Goal: Transaction & Acquisition: Download file/media

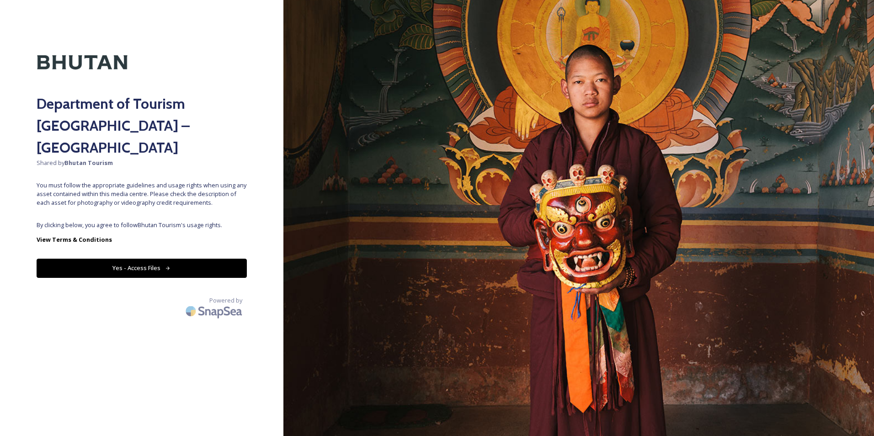
click at [127, 259] on button "Yes - Access Files" at bounding box center [142, 268] width 210 height 19
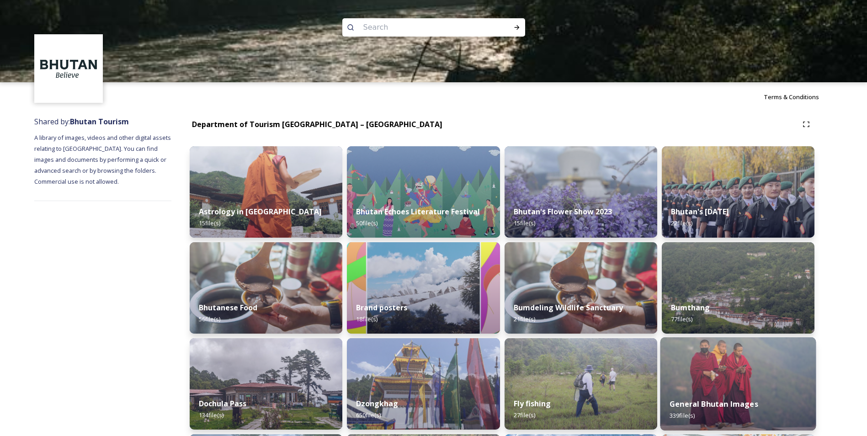
click at [722, 373] on img at bounding box center [738, 383] width 156 height 93
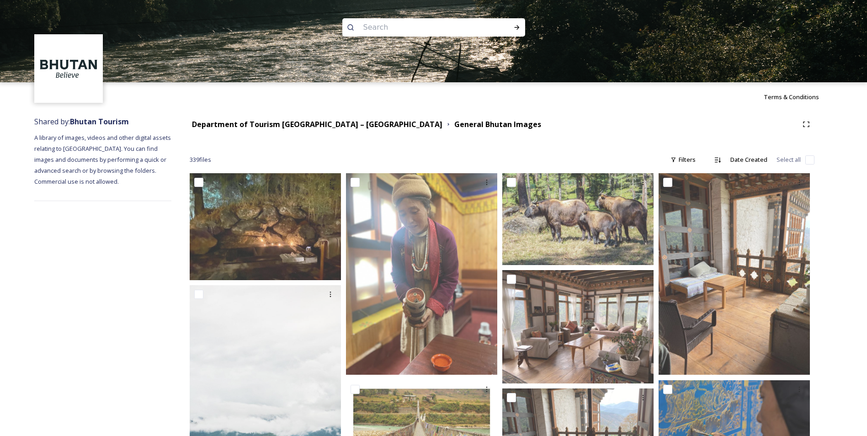
click at [376, 27] on input at bounding box center [421, 27] width 125 height 20
type input "[DEMOGRAPHIC_DATA]"
click at [514, 27] on icon at bounding box center [516, 27] width 7 height 7
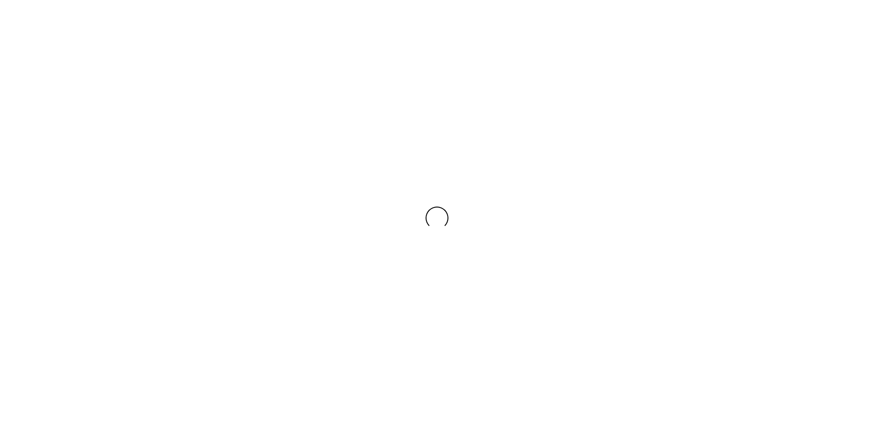
click at [514, 27] on div at bounding box center [437, 218] width 874 height 436
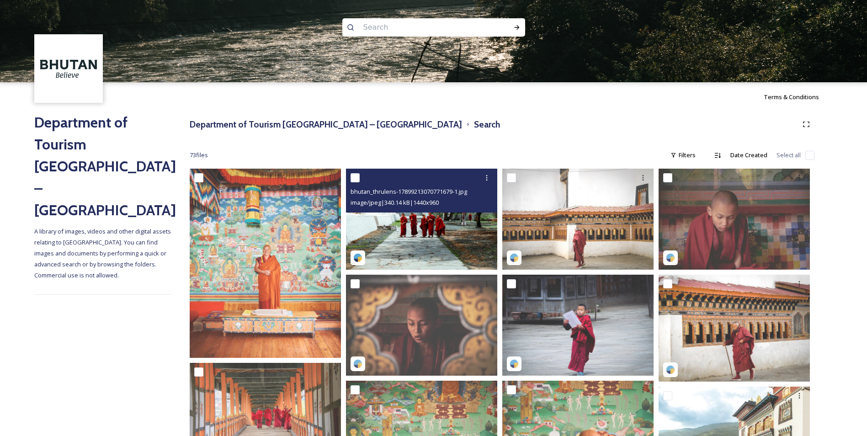
click at [418, 229] on img at bounding box center [421, 219] width 151 height 101
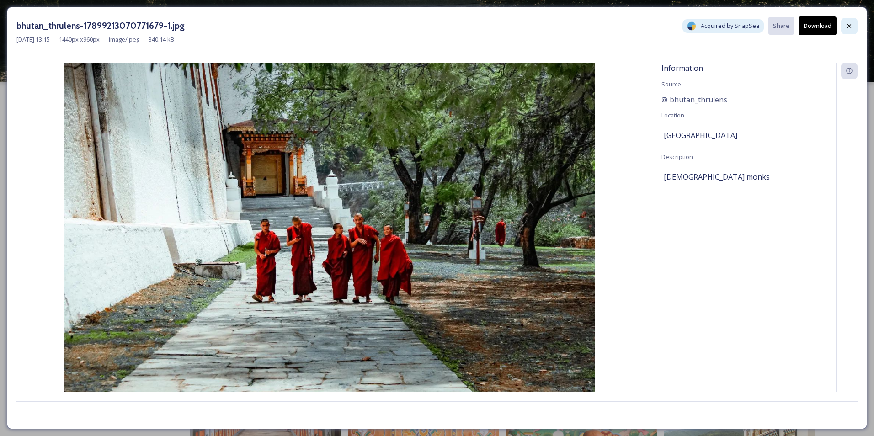
click at [847, 22] on icon at bounding box center [849, 25] width 7 height 7
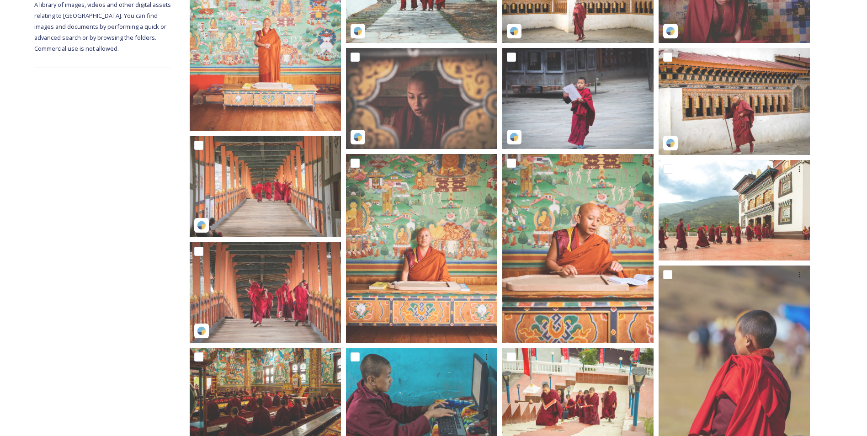
scroll to position [227, 0]
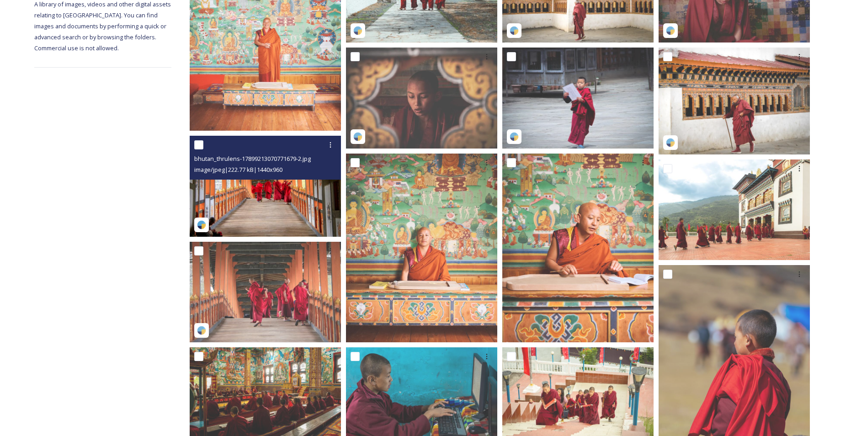
click at [271, 204] on img at bounding box center [265, 186] width 151 height 101
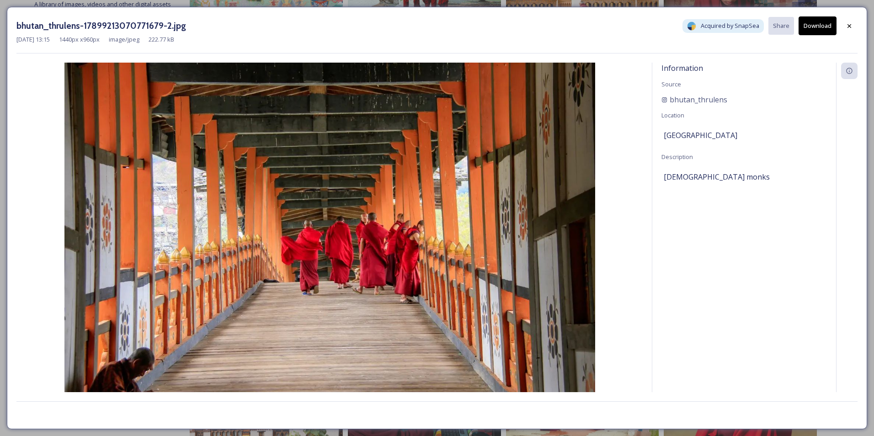
click at [815, 28] on button "Download" at bounding box center [818, 25] width 38 height 19
click at [853, 26] on icon at bounding box center [849, 25] width 7 height 7
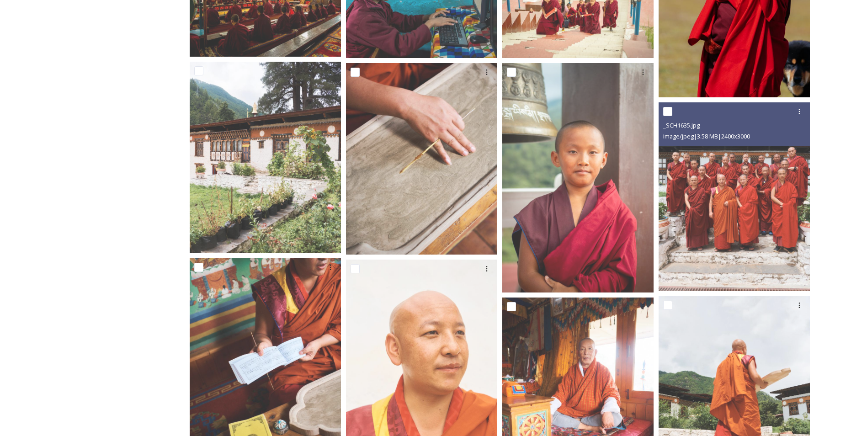
scroll to position [624, 0]
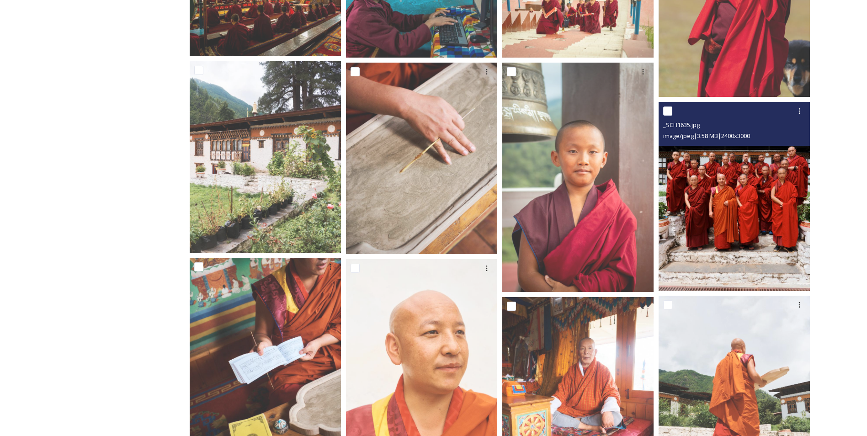
click at [750, 228] on img at bounding box center [734, 196] width 151 height 189
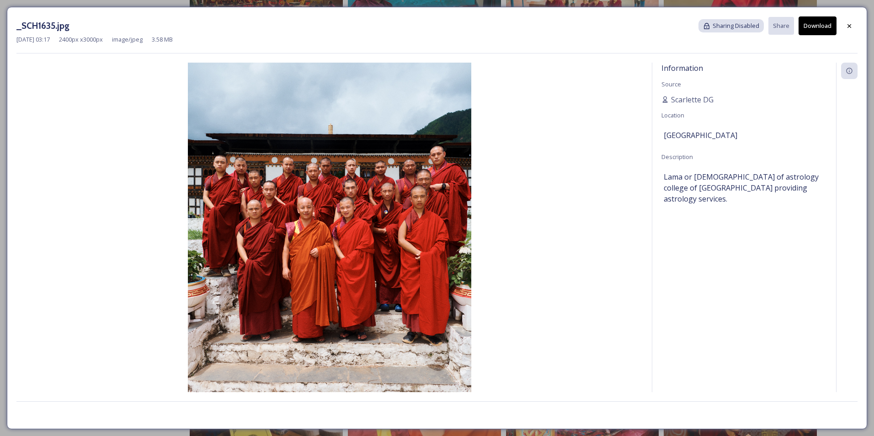
click at [814, 20] on button "Download" at bounding box center [818, 25] width 38 height 19
click at [856, 25] on div at bounding box center [849, 26] width 16 height 16
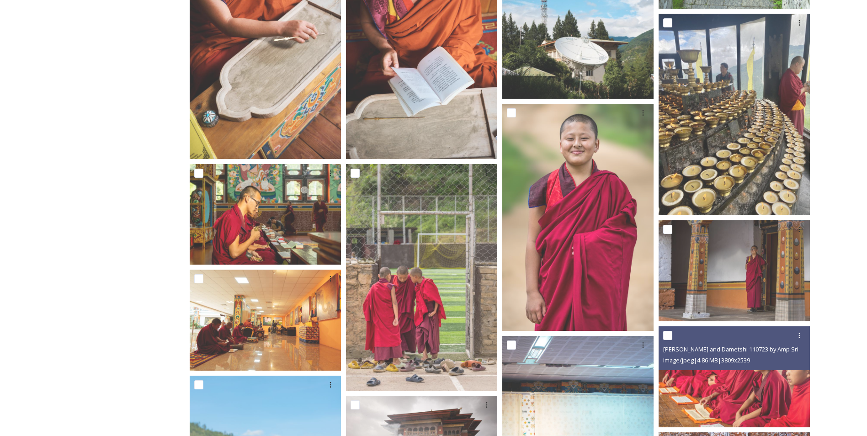
scroll to position [1488, 0]
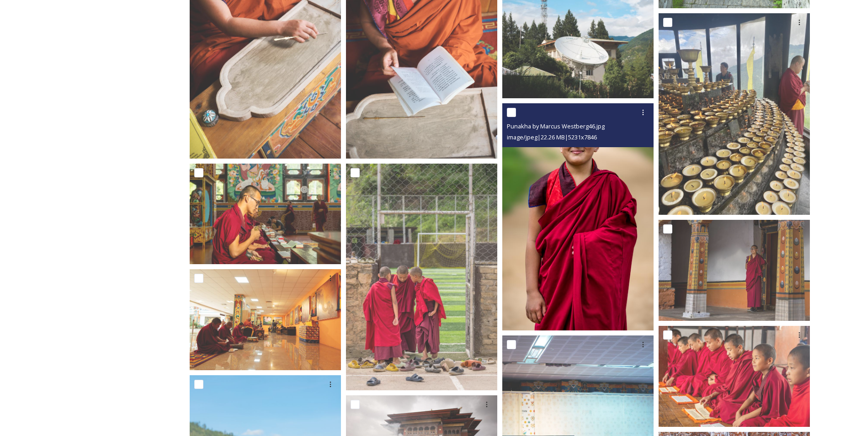
click at [599, 236] on img at bounding box center [577, 216] width 151 height 227
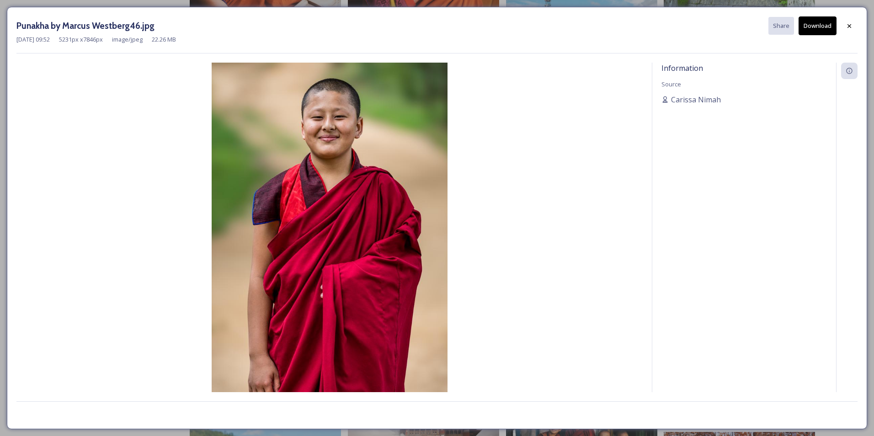
click at [810, 19] on button "Download" at bounding box center [818, 25] width 38 height 19
drag, startPoint x: 170, startPoint y: 40, endPoint x: 204, endPoint y: 36, distance: 34.0
click at [204, 36] on div "[DATE] 09:52 5231 px x 7846 px image/jpeg 22.26 MB" at bounding box center [436, 38] width 841 height 9
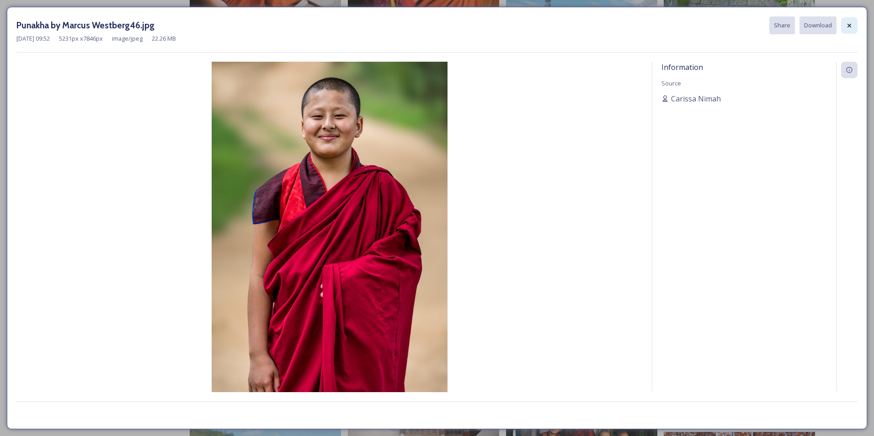
click at [848, 27] on icon at bounding box center [850, 25] width 4 height 4
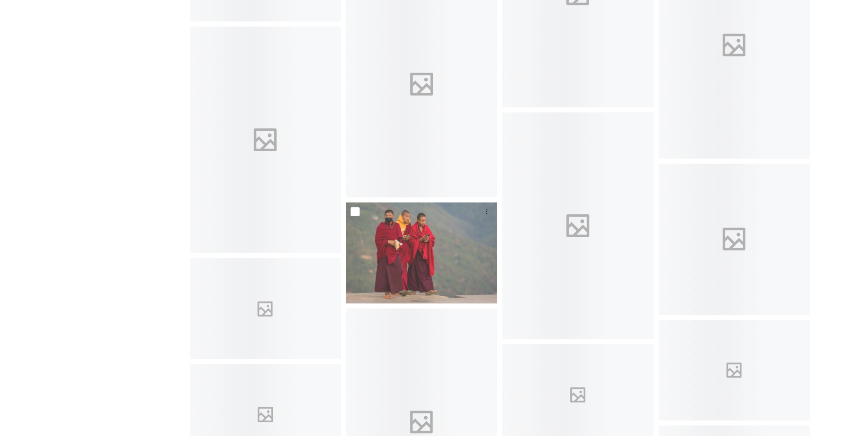
scroll to position [2407, 0]
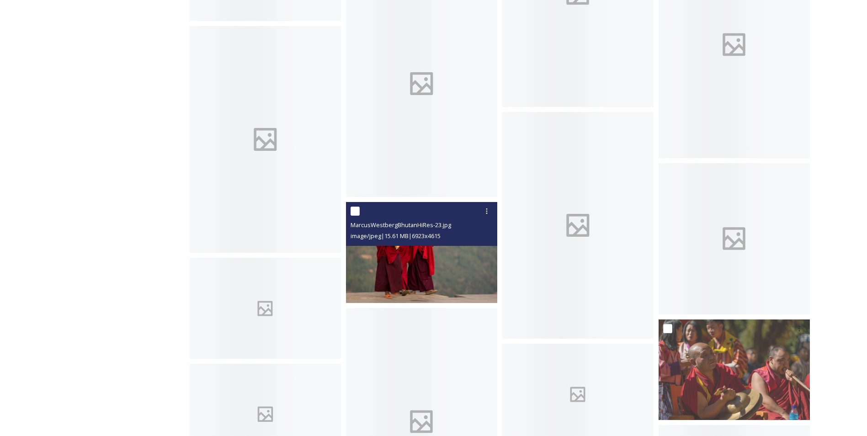
click at [416, 282] on img at bounding box center [421, 252] width 151 height 101
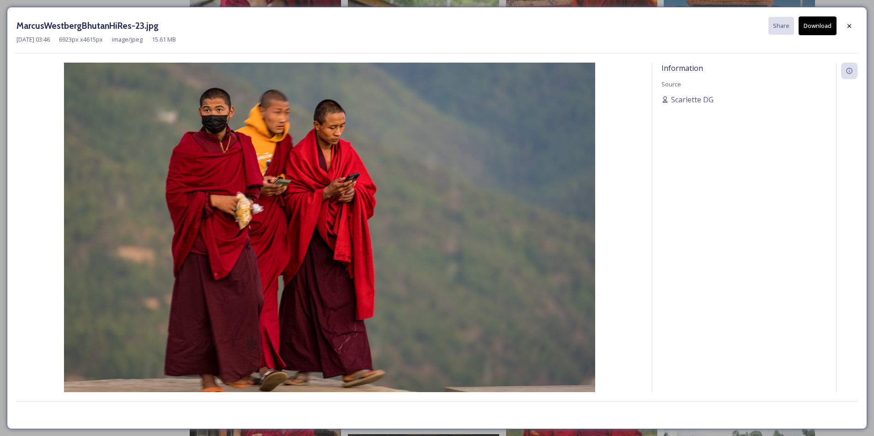
click at [820, 29] on button "Download" at bounding box center [818, 25] width 38 height 19
click at [851, 27] on icon at bounding box center [849, 25] width 7 height 7
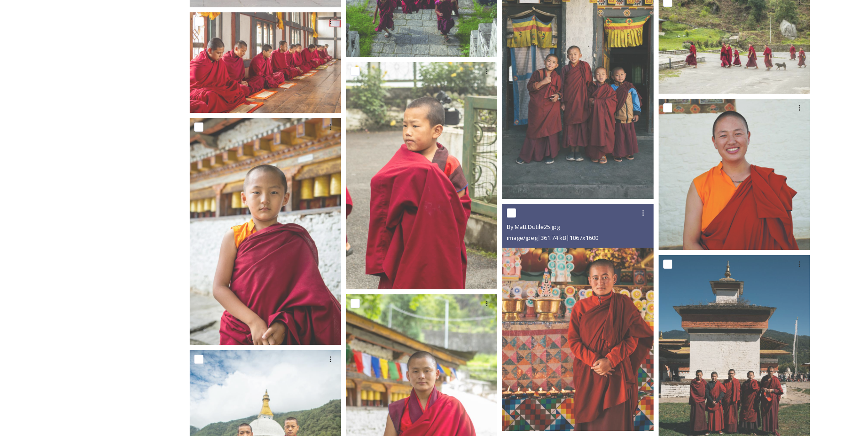
scroll to position [2083, 0]
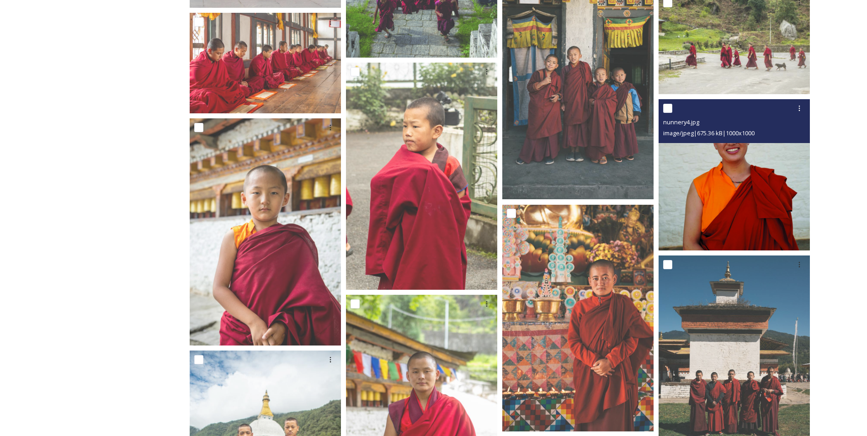
click at [737, 222] on img at bounding box center [734, 174] width 151 height 151
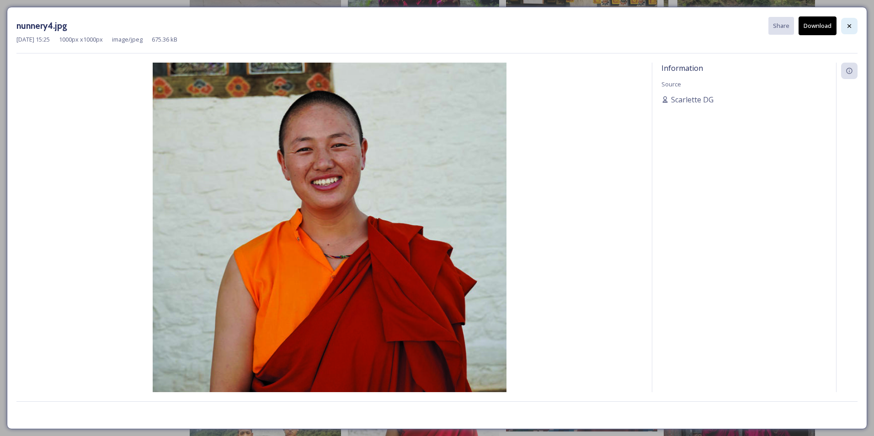
click at [852, 30] on div at bounding box center [849, 26] width 16 height 16
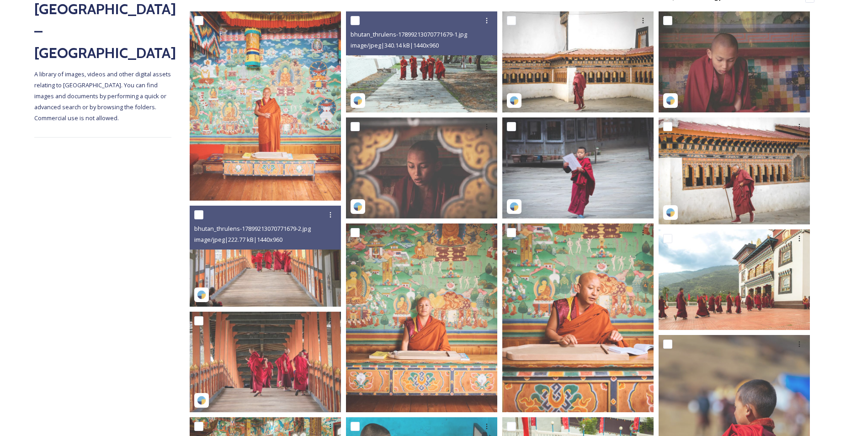
scroll to position [155, 0]
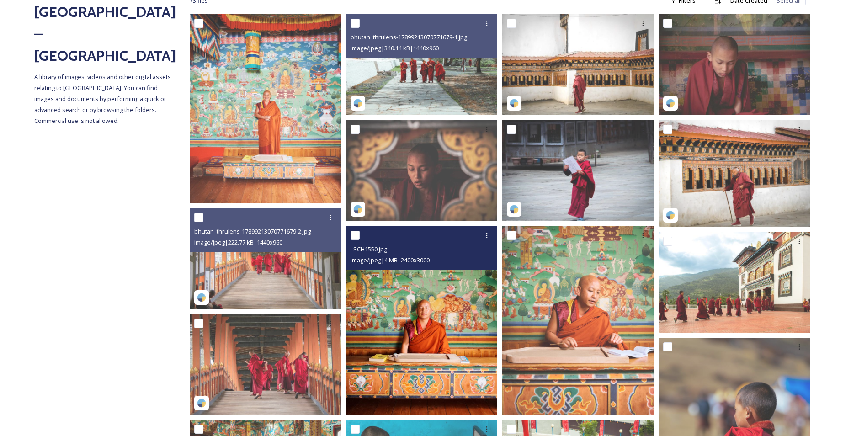
click at [406, 334] on img at bounding box center [421, 320] width 151 height 189
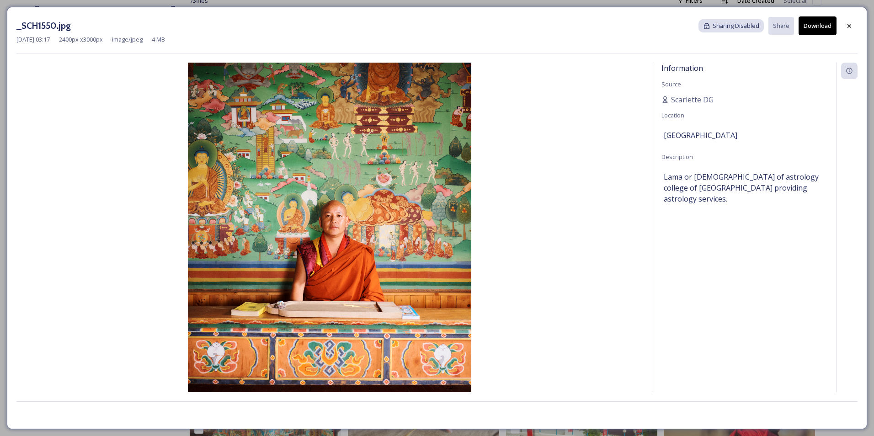
click at [815, 28] on button "Download" at bounding box center [818, 25] width 38 height 19
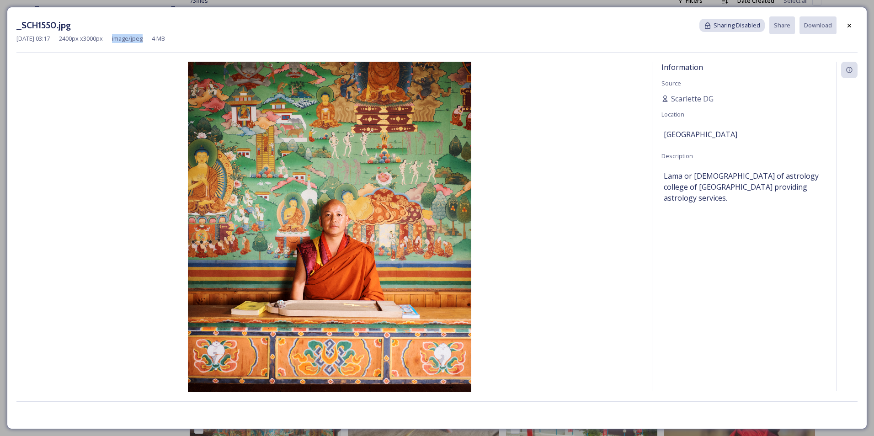
drag, startPoint x: 125, startPoint y: 38, endPoint x: 159, endPoint y: 40, distance: 34.4
click at [159, 40] on div "[DATE] 03:17 2400 px x 3000 px image/jpeg 4 MB" at bounding box center [436, 38] width 841 height 9
drag, startPoint x: 166, startPoint y: 39, endPoint x: 182, endPoint y: 39, distance: 15.5
click at [182, 39] on div "[DATE] 03:17 2400 px x 3000 px image/jpeg 4 MB" at bounding box center [436, 38] width 841 height 9
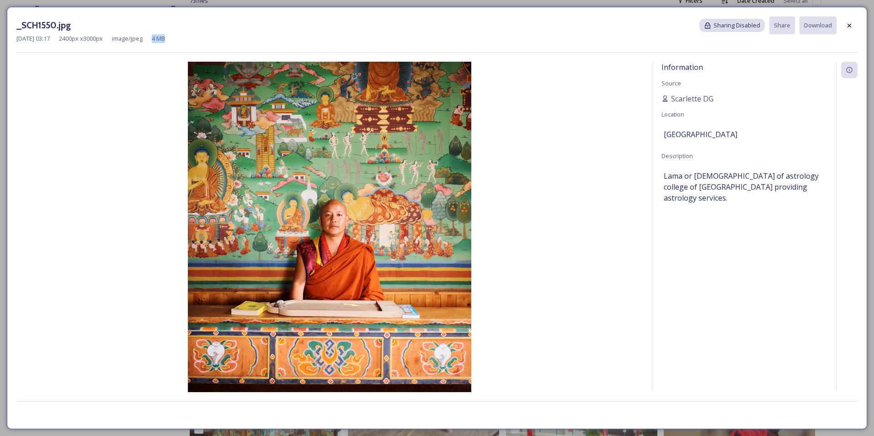
click at [182, 39] on div "[DATE] 03:17 2400 px x 3000 px image/jpeg 4 MB" at bounding box center [436, 38] width 841 height 9
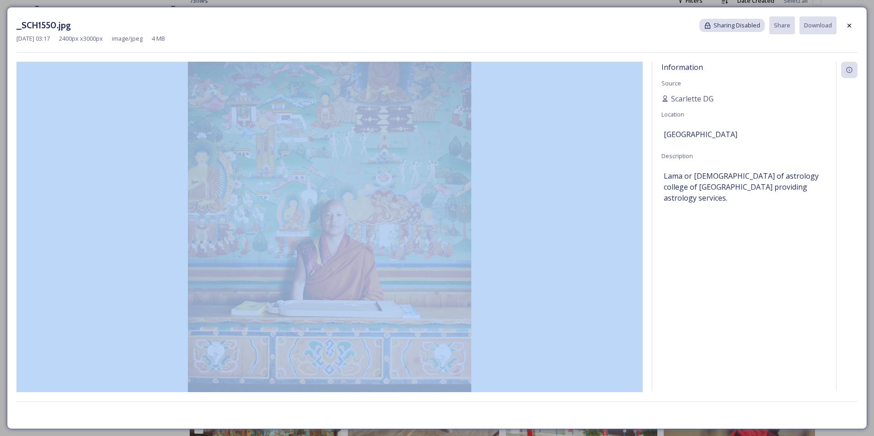
drag, startPoint x: 182, startPoint y: 39, endPoint x: 307, endPoint y: 31, distance: 125.5
click at [307, 31] on div "_SCH1550.jpg Sharing Disabled Share Download [DATE] 03:17 2400 px x 3000 px ima…" at bounding box center [436, 34] width 841 height 36
click at [416, 189] on img at bounding box center [329, 239] width 626 height 354
click at [573, 257] on img at bounding box center [329, 239] width 626 height 354
click at [669, 31] on div "_SCH1550.jpg Sharing Disabled Share Download" at bounding box center [436, 25] width 841 height 18
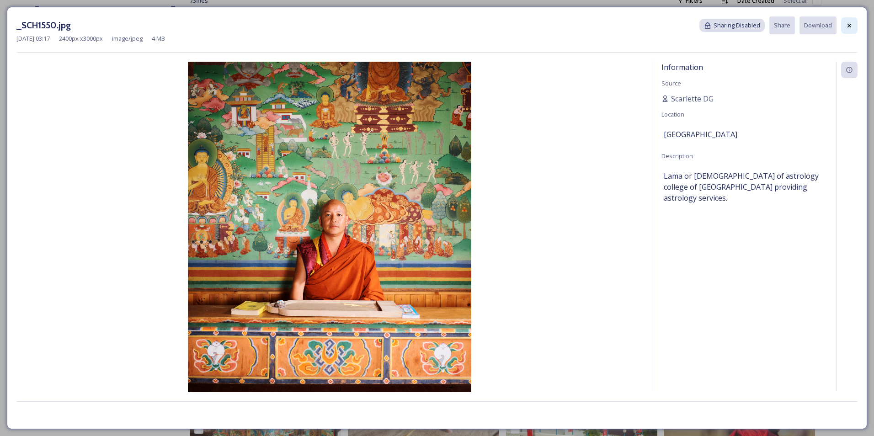
click at [848, 26] on icon at bounding box center [849, 25] width 7 height 7
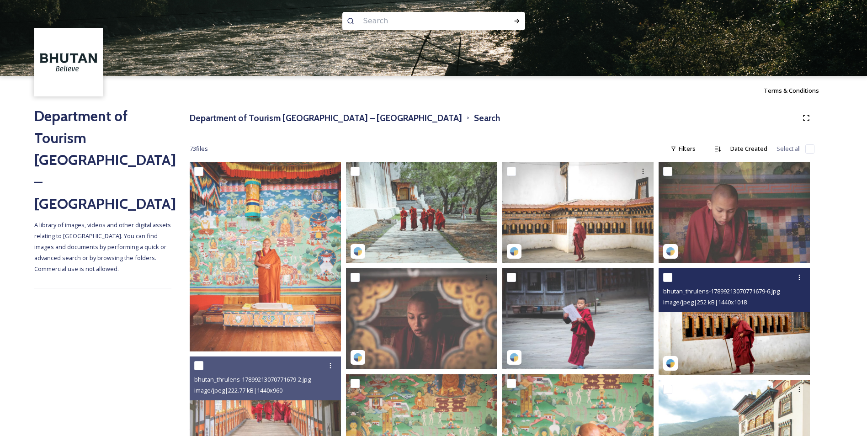
scroll to position [6, 0]
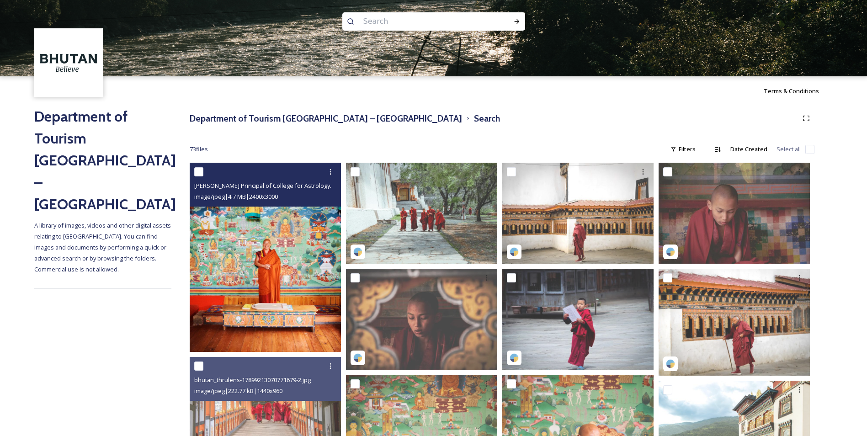
click at [277, 286] on img at bounding box center [265, 257] width 151 height 189
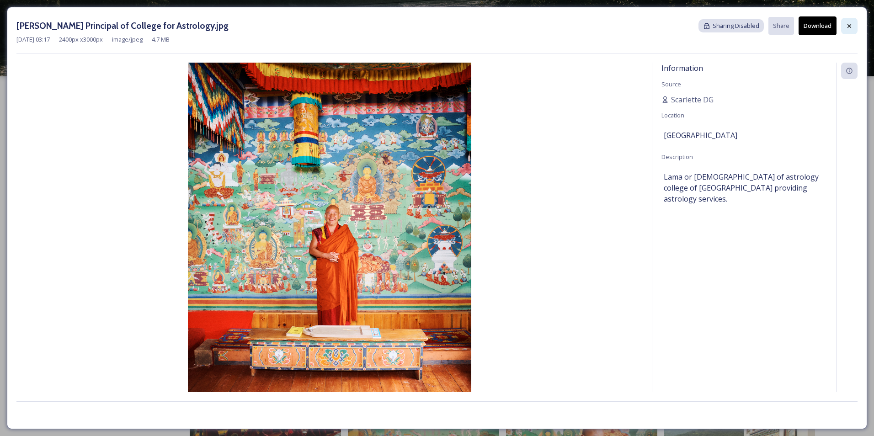
click at [856, 28] on div at bounding box center [849, 26] width 16 height 16
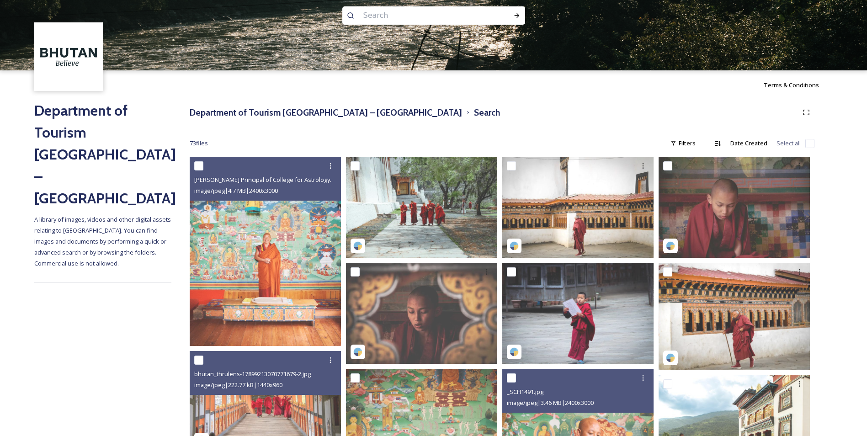
scroll to position [11, 0]
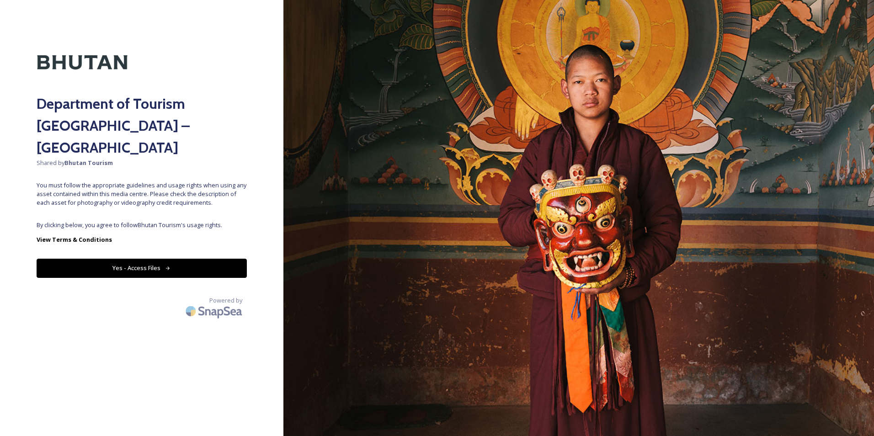
click at [141, 259] on button "Yes - Access Files" at bounding box center [142, 268] width 210 height 19
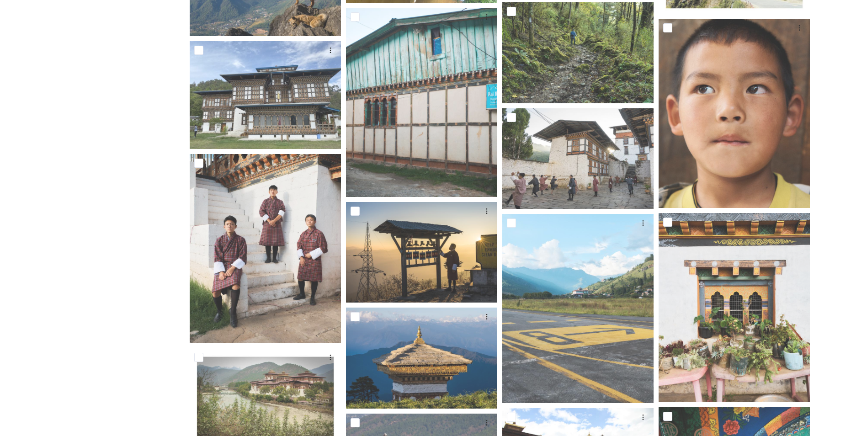
scroll to position [4110, 0]
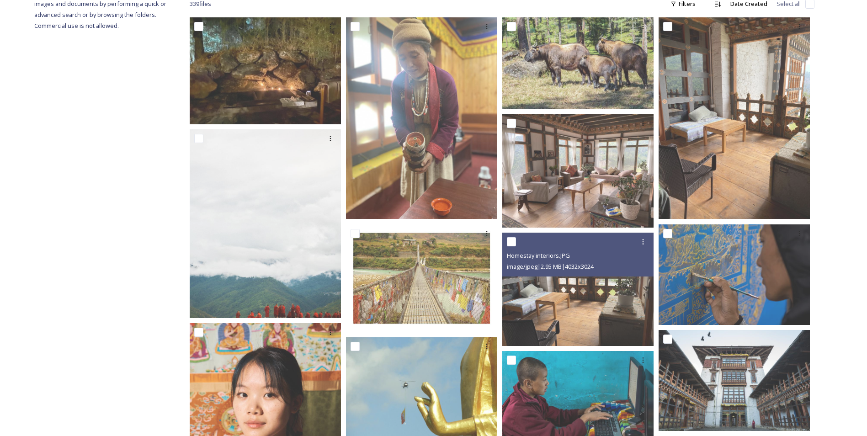
scroll to position [0, 0]
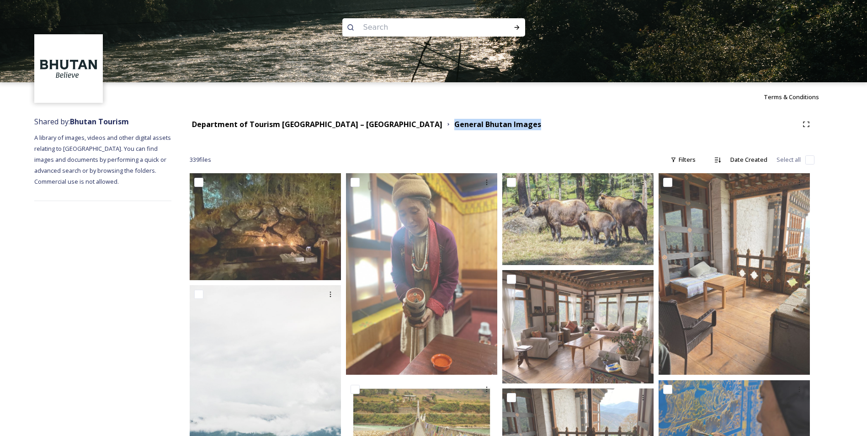
drag, startPoint x: 480, startPoint y: 127, endPoint x: 373, endPoint y: 130, distance: 107.0
click at [373, 130] on div "Department of Tourism [GEOGRAPHIC_DATA] – Brand Centre General Bhutan Images" at bounding box center [502, 124] width 625 height 16
click at [495, 131] on div "Department of Tourism [GEOGRAPHIC_DATA] – Brand Centre General Bhutan Images" at bounding box center [502, 124] width 625 height 16
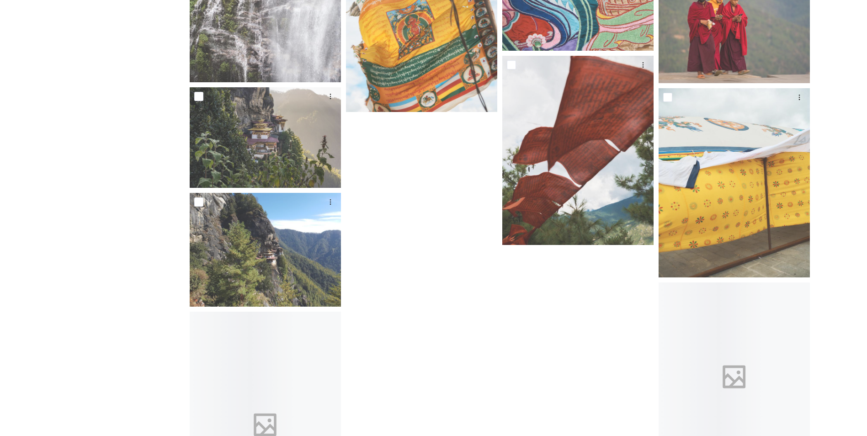
scroll to position [13780, 0]
